Goal: Task Accomplishment & Management: Complete application form

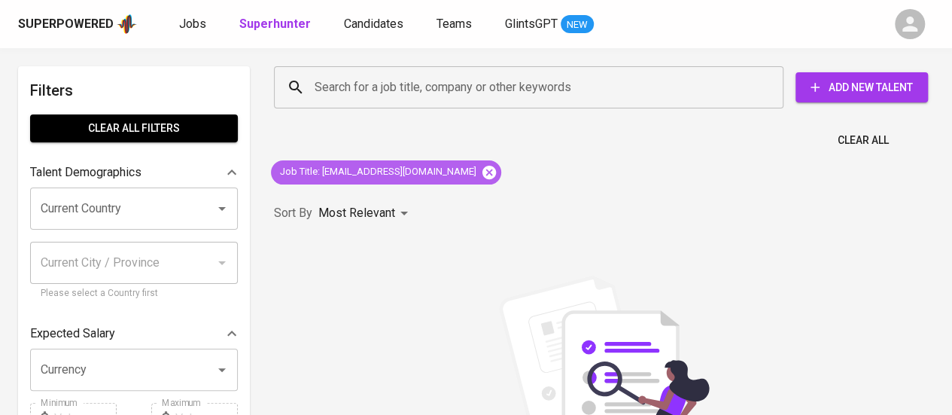
click at [481, 170] on icon at bounding box center [489, 172] width 17 height 17
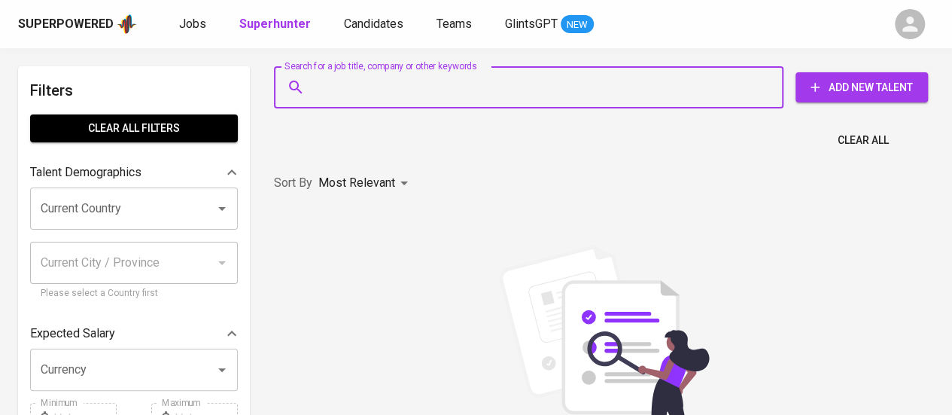
click at [411, 90] on input "Search for a job title, company or other keywords" at bounding box center [532, 87] width 443 height 29
paste input "[EMAIL_ADDRESS][DOMAIN_NAME]"
type input "[EMAIL_ADDRESS][DOMAIN_NAME]"
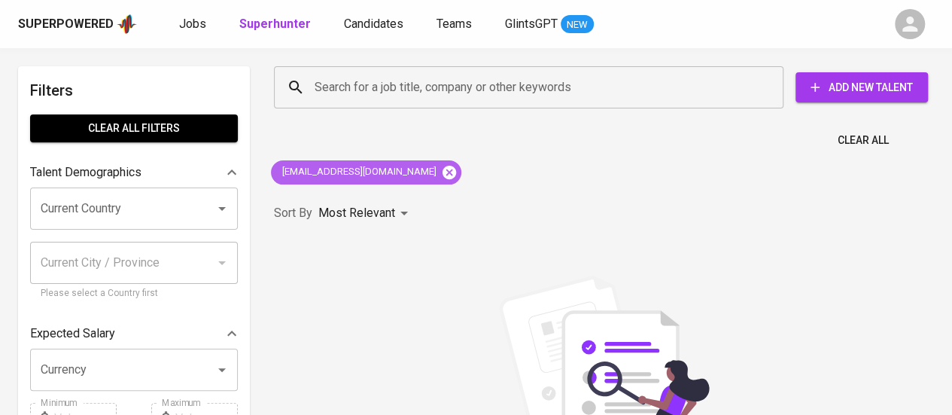
click at [441, 165] on icon at bounding box center [449, 172] width 17 height 17
click at [314, 84] on input "Search for a job title, company or other keywords" at bounding box center [532, 87] width 443 height 29
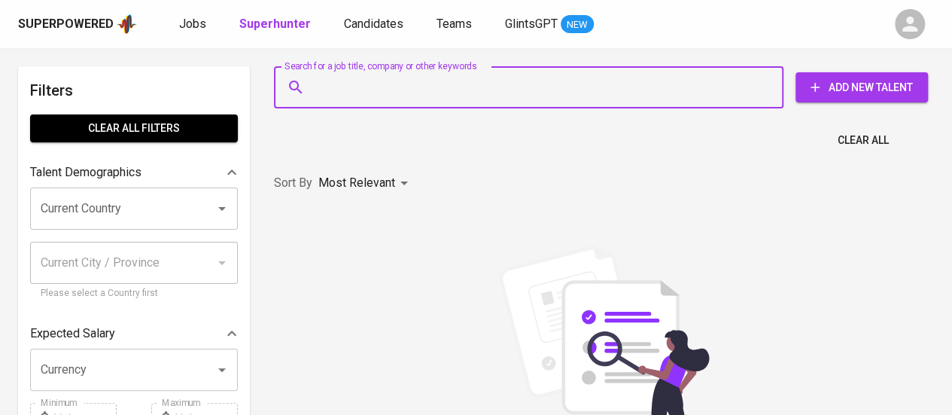
drag, startPoint x: 314, startPoint y: 84, endPoint x: 867, endPoint y: 83, distance: 553.2
click at [867, 83] on div "Search for a job title, company or other keywords Search for a job title, compa…" at bounding box center [601, 87] width 654 height 42
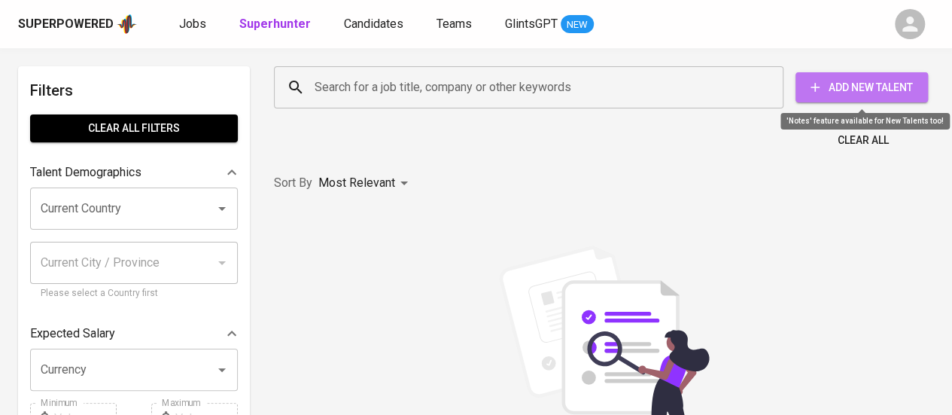
click at [867, 83] on span "Add New Talent" at bounding box center [862, 87] width 108 height 19
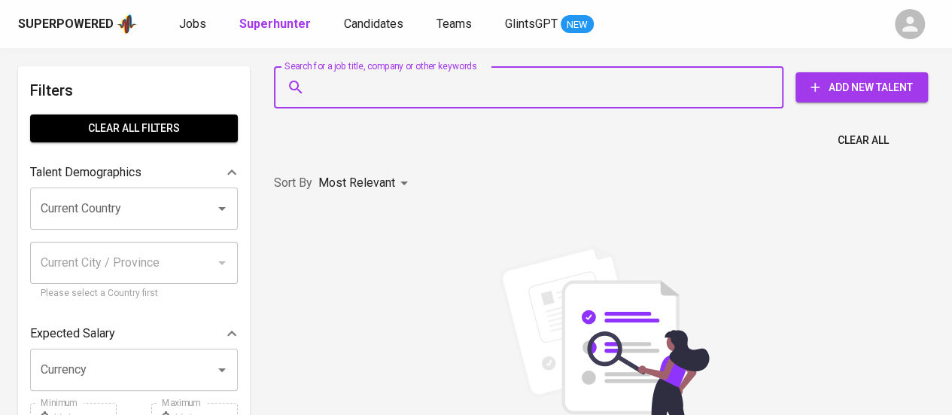
click at [516, 81] on input "Search for a job title, company or other keywords" at bounding box center [532, 87] width 443 height 29
paste input "[EMAIL_ADDRESS][DOMAIN_NAME]"
type input "[EMAIL_ADDRESS][DOMAIN_NAME]"
